Goal: Information Seeking & Learning: Learn about a topic

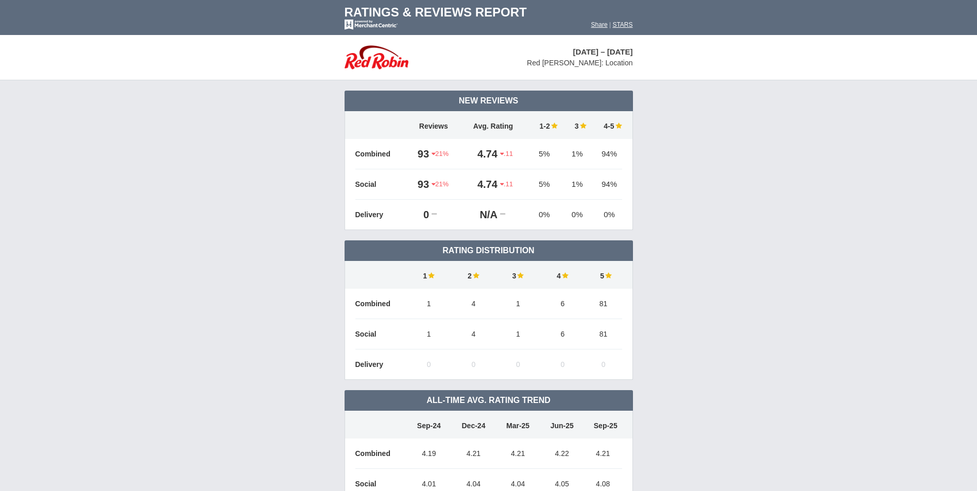
scroll to position [750, 0]
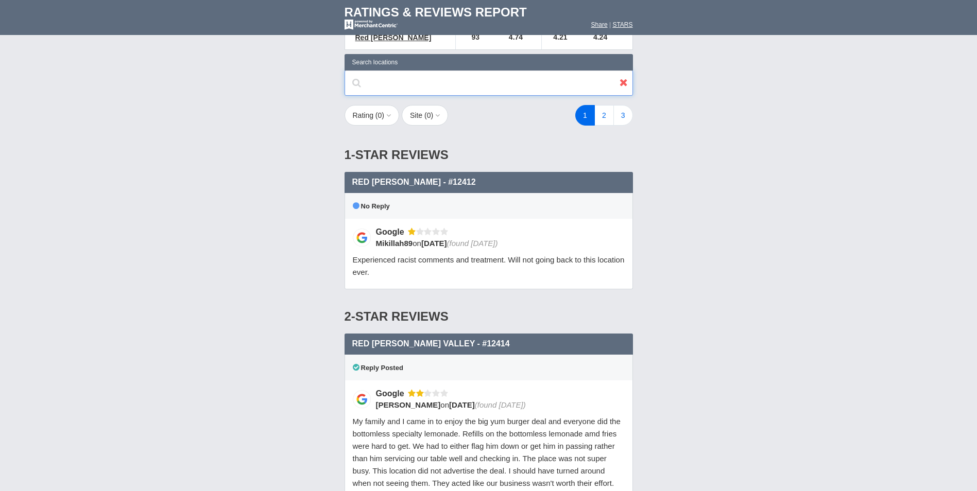
click at [429, 70] on input "text" at bounding box center [488, 83] width 288 height 26
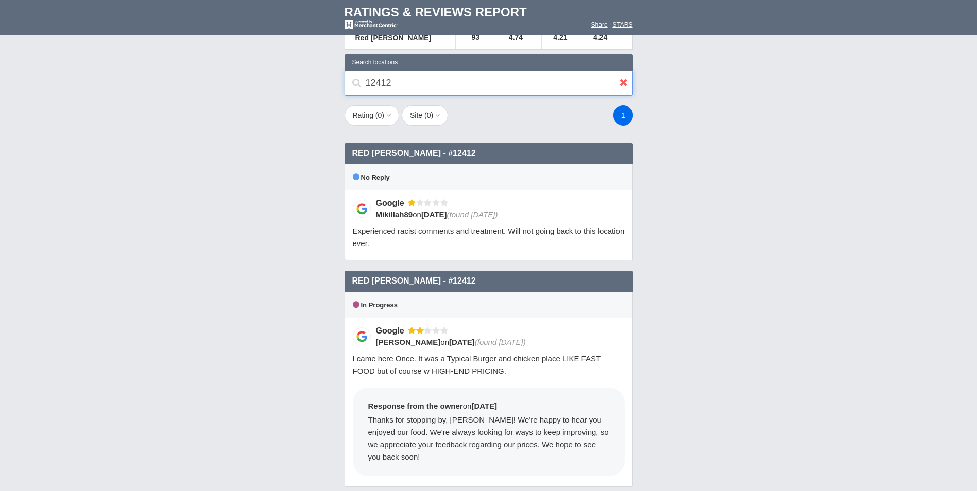
type input "12412"
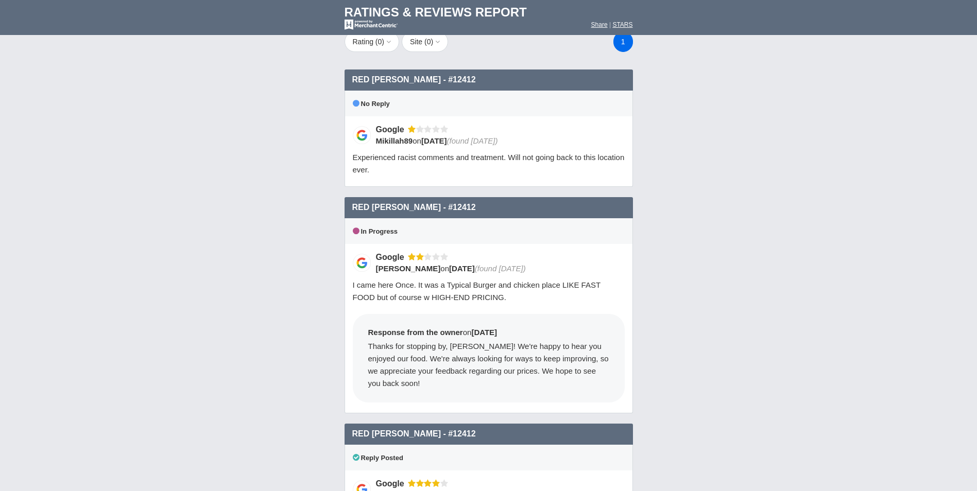
scroll to position [699, 0]
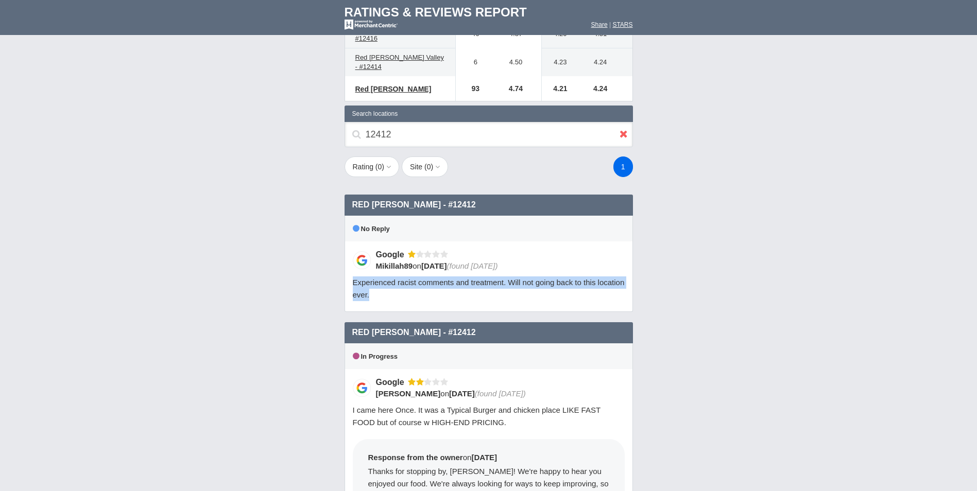
drag, startPoint x: 353, startPoint y: 256, endPoint x: 473, endPoint y: 277, distance: 121.8
click at [473, 277] on div "Google Mikillah89 on [DATE] (found [DATE]) Experienced racist comments and trea…" at bounding box center [488, 276] width 288 height 71
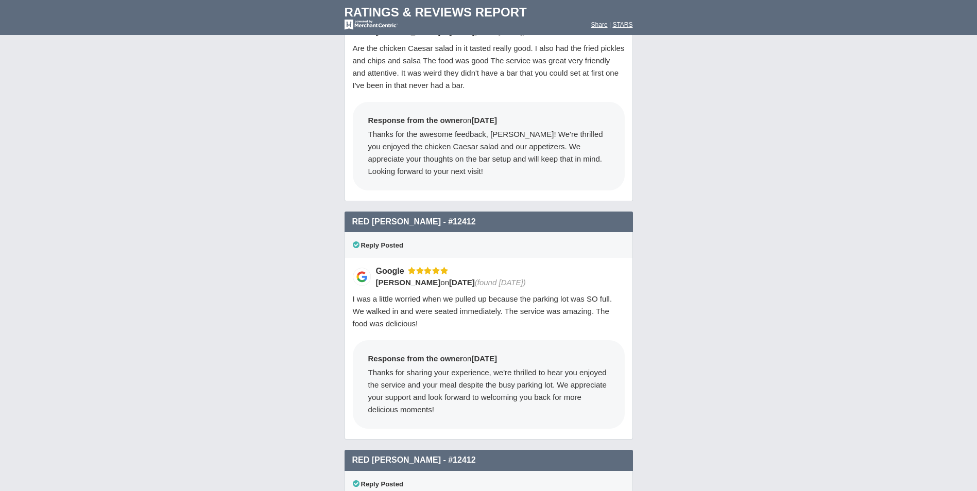
scroll to position [1780, 0]
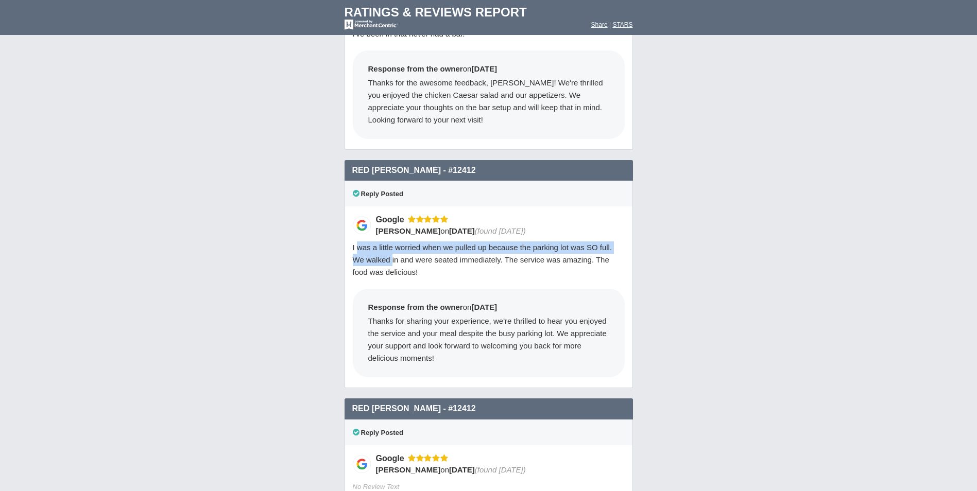
drag, startPoint x: 356, startPoint y: 223, endPoint x: 391, endPoint y: 230, distance: 36.1
click at [391, 241] on div "I was a little worried when we pulled up because the parking lot was SO full. W…" at bounding box center [489, 259] width 272 height 37
drag, startPoint x: 391, startPoint y: 230, endPoint x: 423, endPoint y: 247, distance: 36.2
click at [411, 243] on span "I was a little worried when we pulled up because the parking lot was SO full. W…" at bounding box center [483, 259] width 260 height 33
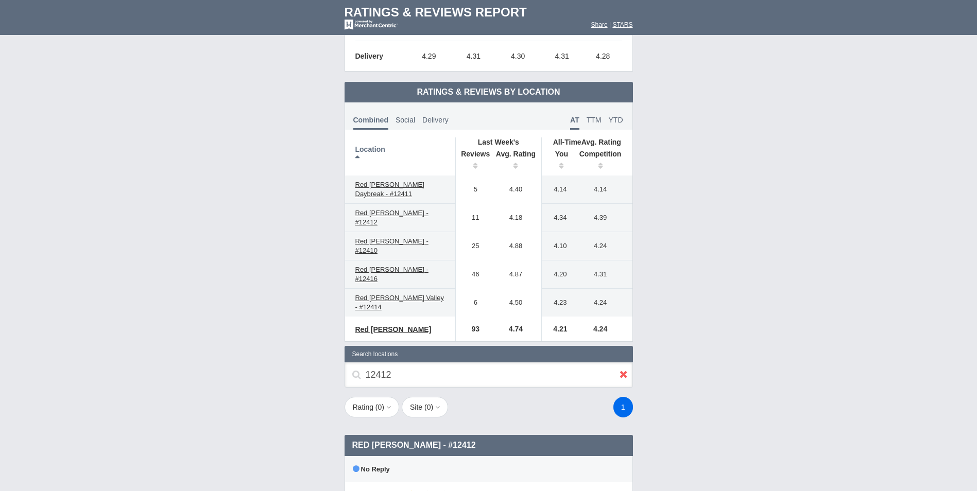
scroll to position [388, 0]
